Goal: Navigation & Orientation: Find specific page/section

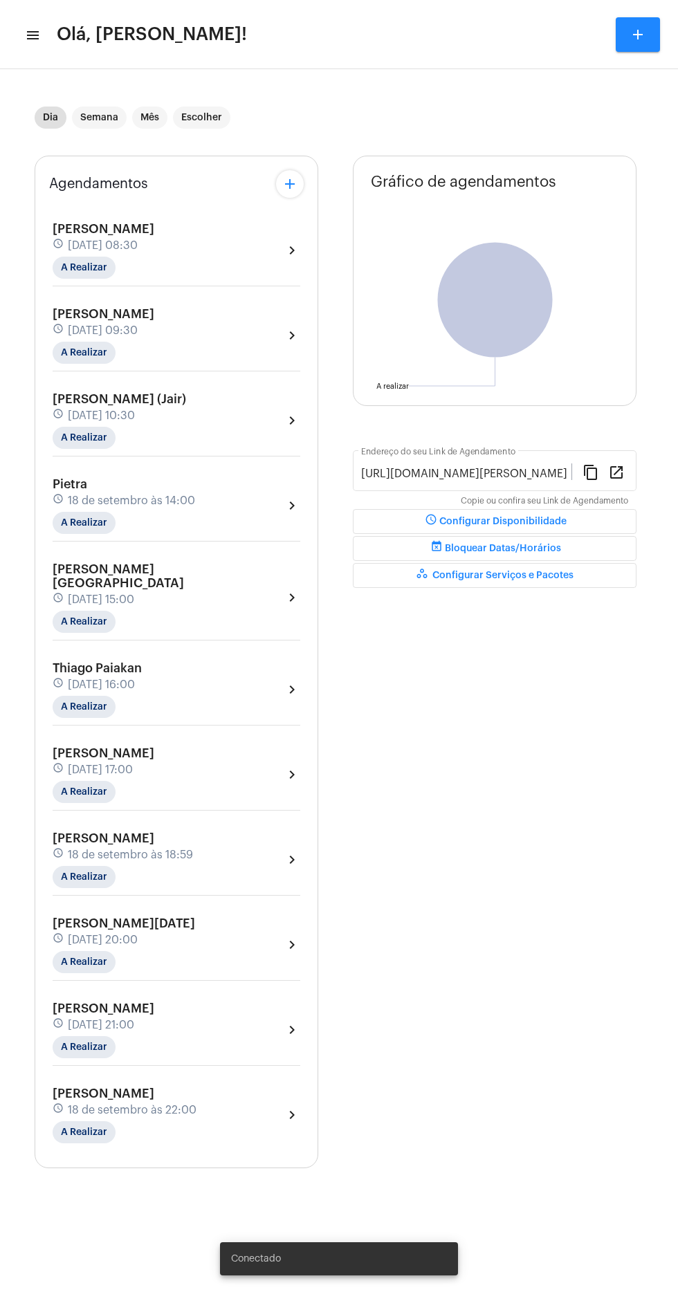
click at [34, 35] on mat-icon "menu" at bounding box center [32, 35] width 14 height 17
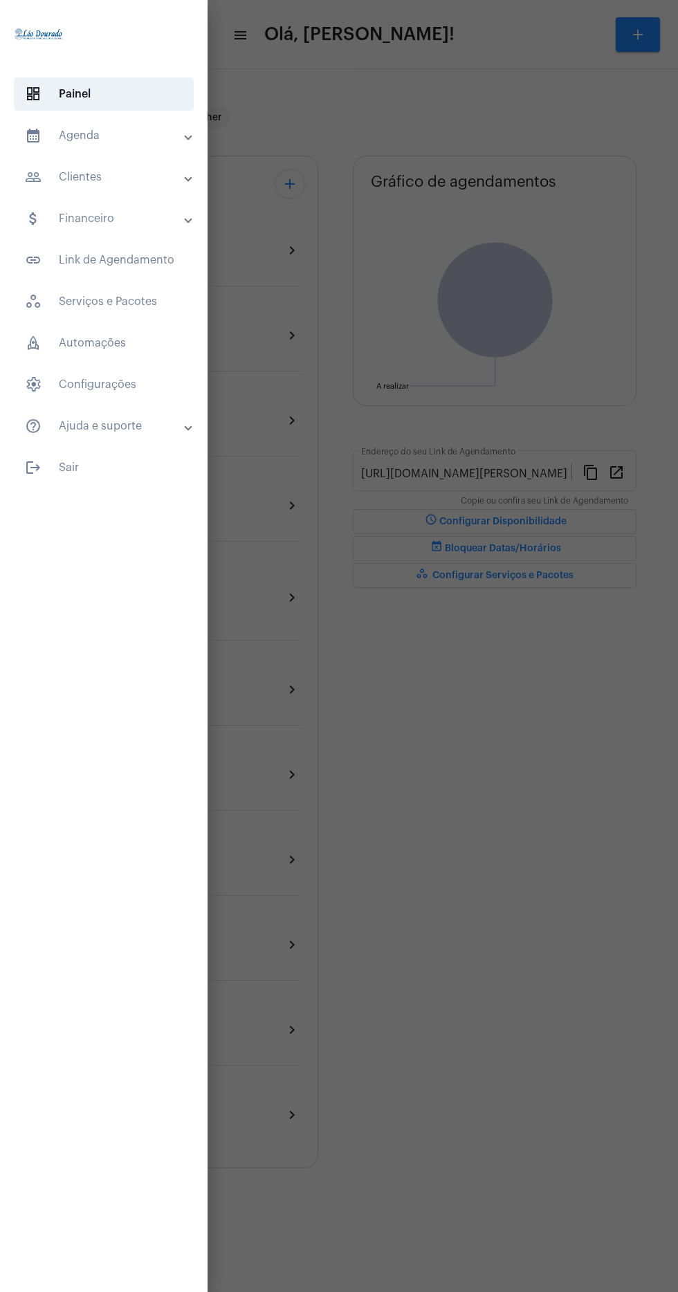
click at [106, 139] on mat-panel-title "calendar_month_outlined Agenda" at bounding box center [105, 135] width 160 height 17
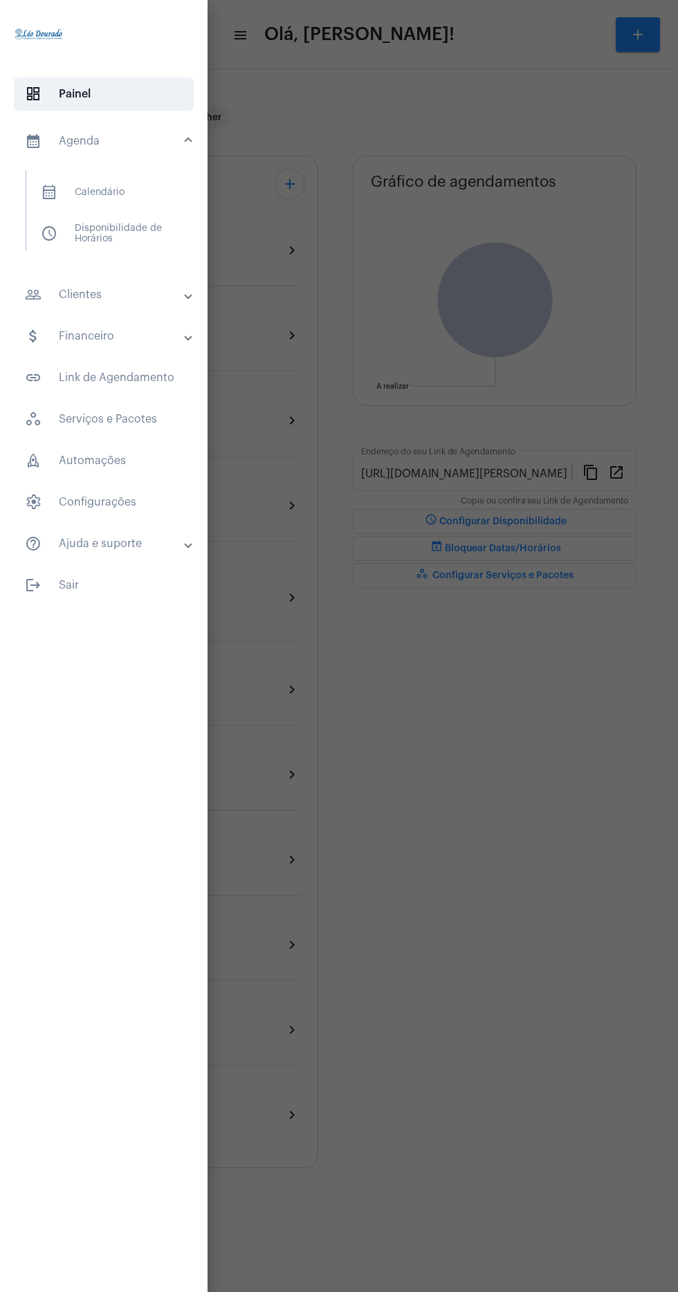
click at [126, 185] on span "calendar_month_outlined Calendário" at bounding box center [103, 192] width 147 height 33
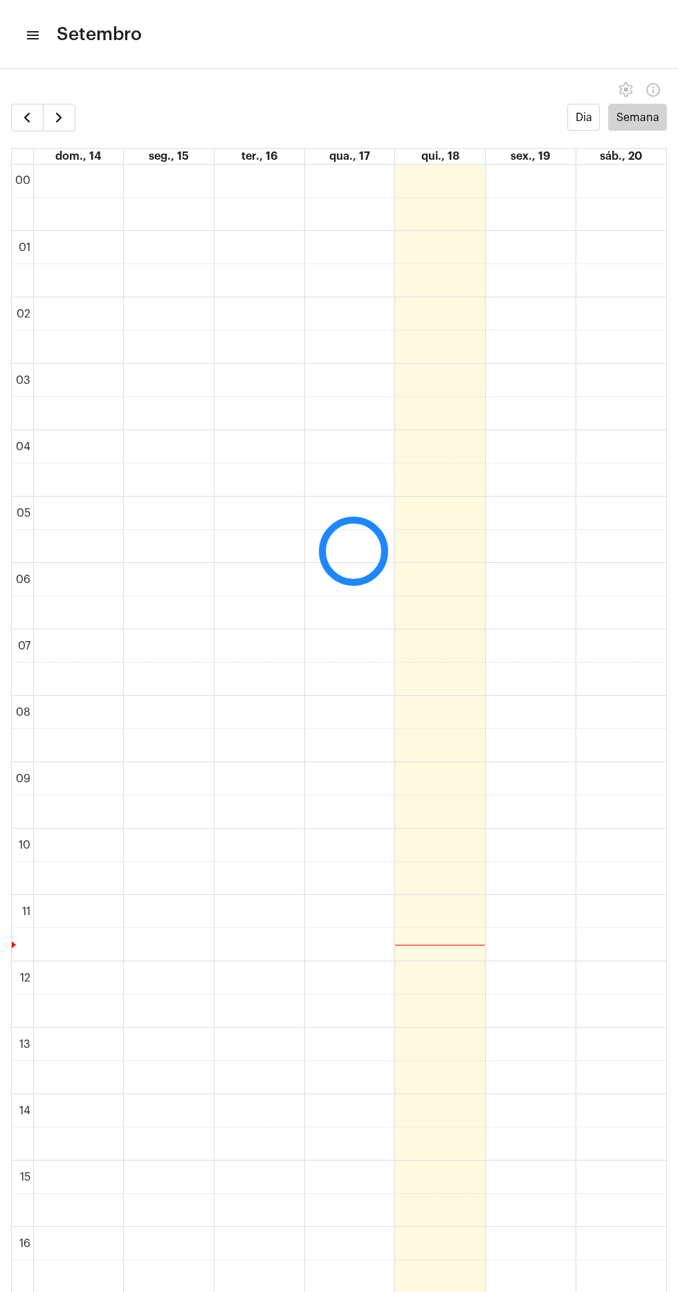
scroll to position [400, 0]
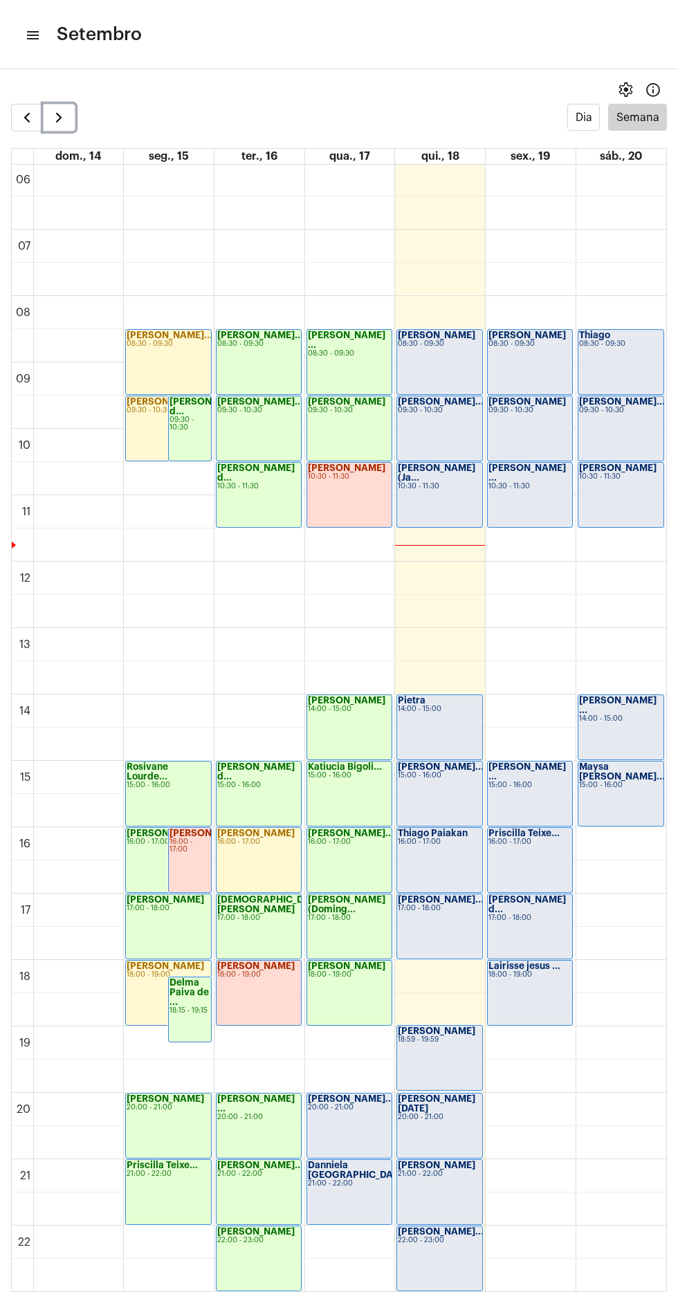
click at [59, 117] on span "button" at bounding box center [58, 117] width 17 height 17
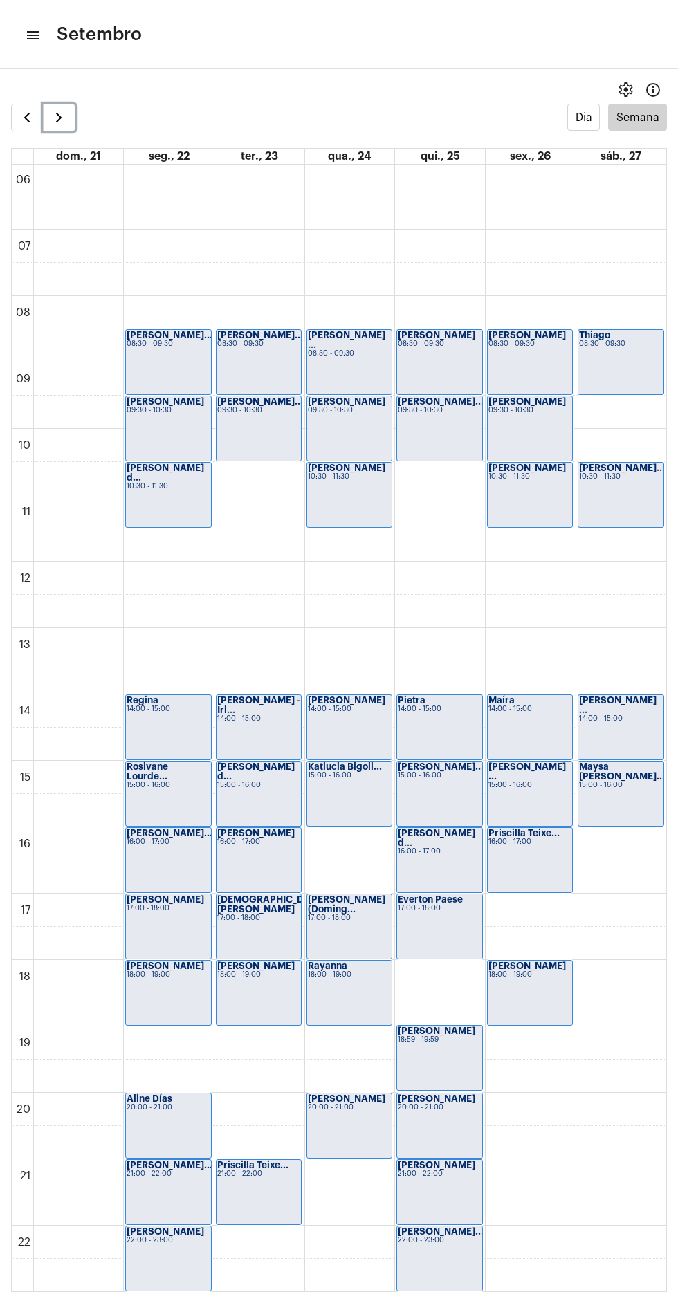
scroll to position [436, 0]
